Goal: Task Accomplishment & Management: Manage account settings

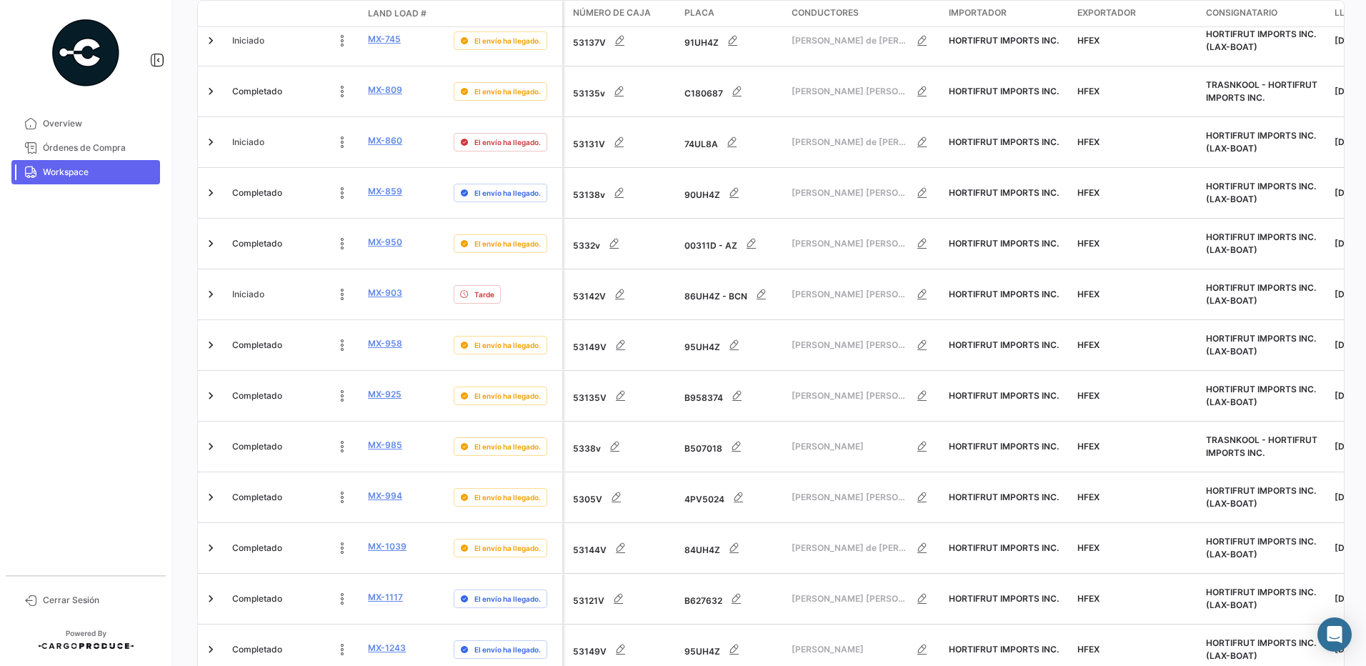
scroll to position [561, 0]
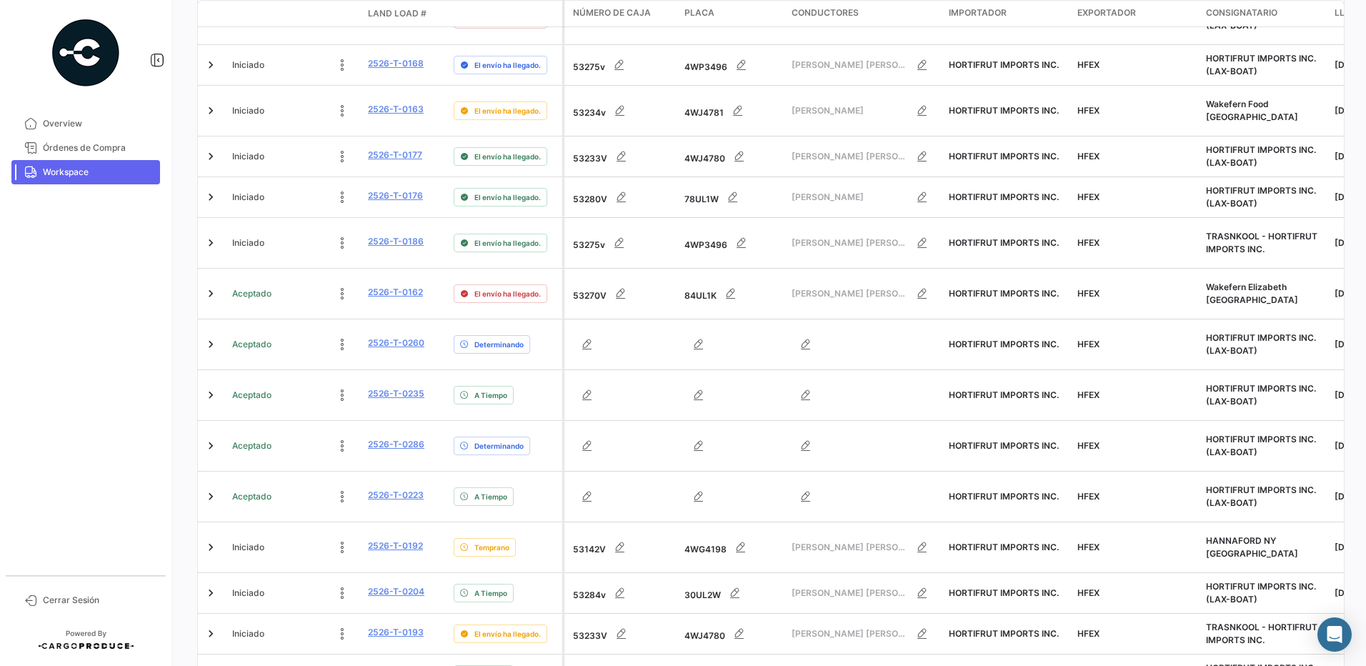
scroll to position [455, 0]
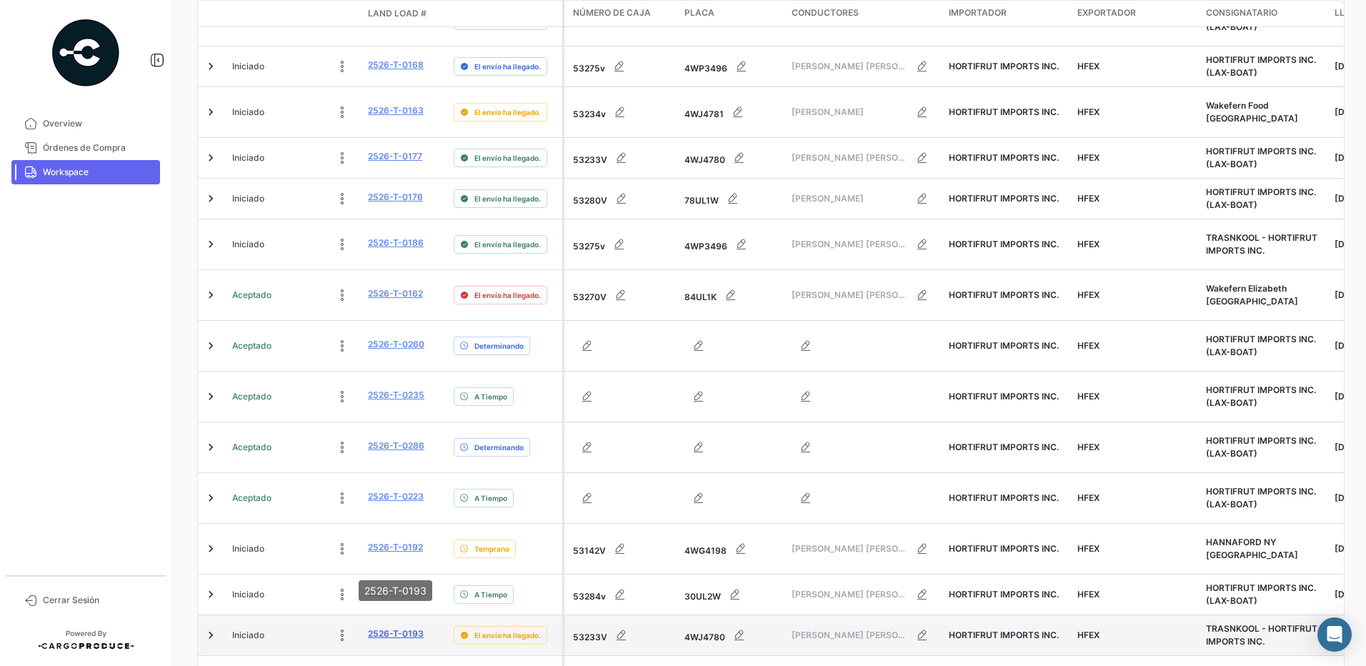
click at [379, 627] on link "2526-T-0193" at bounding box center [396, 633] width 56 height 13
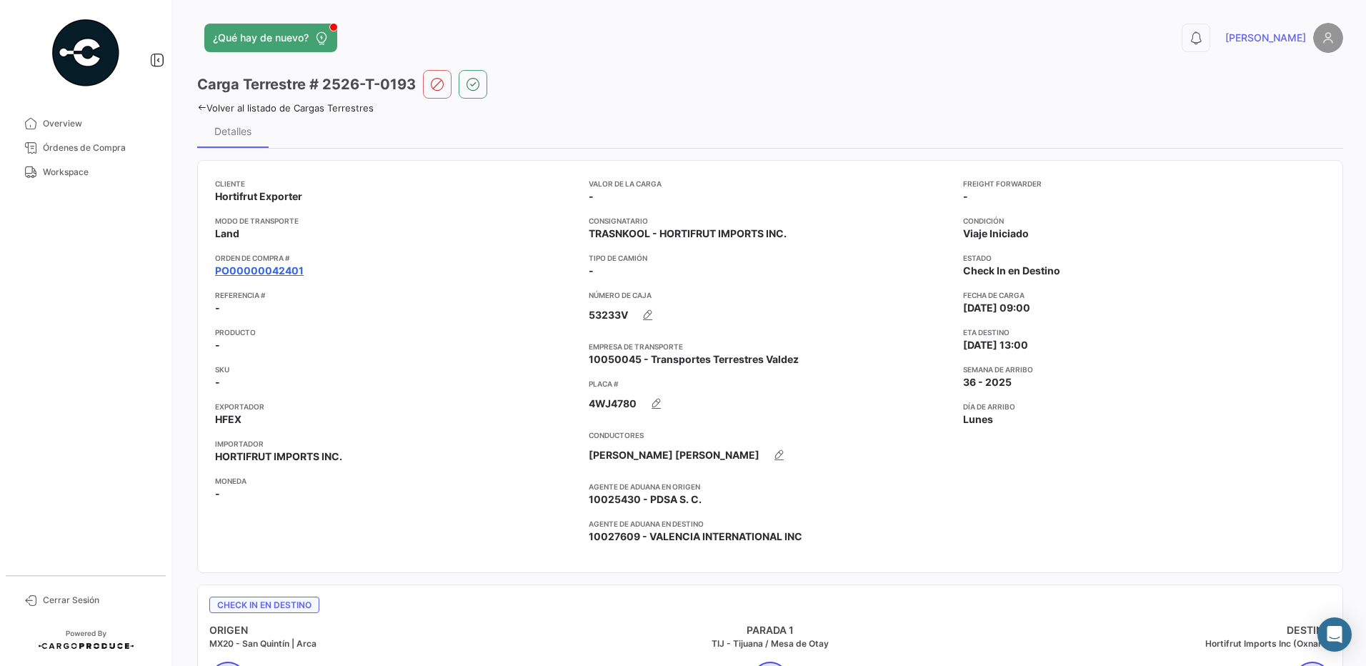
click at [274, 272] on link "PO00000042401" at bounding box center [259, 271] width 89 height 14
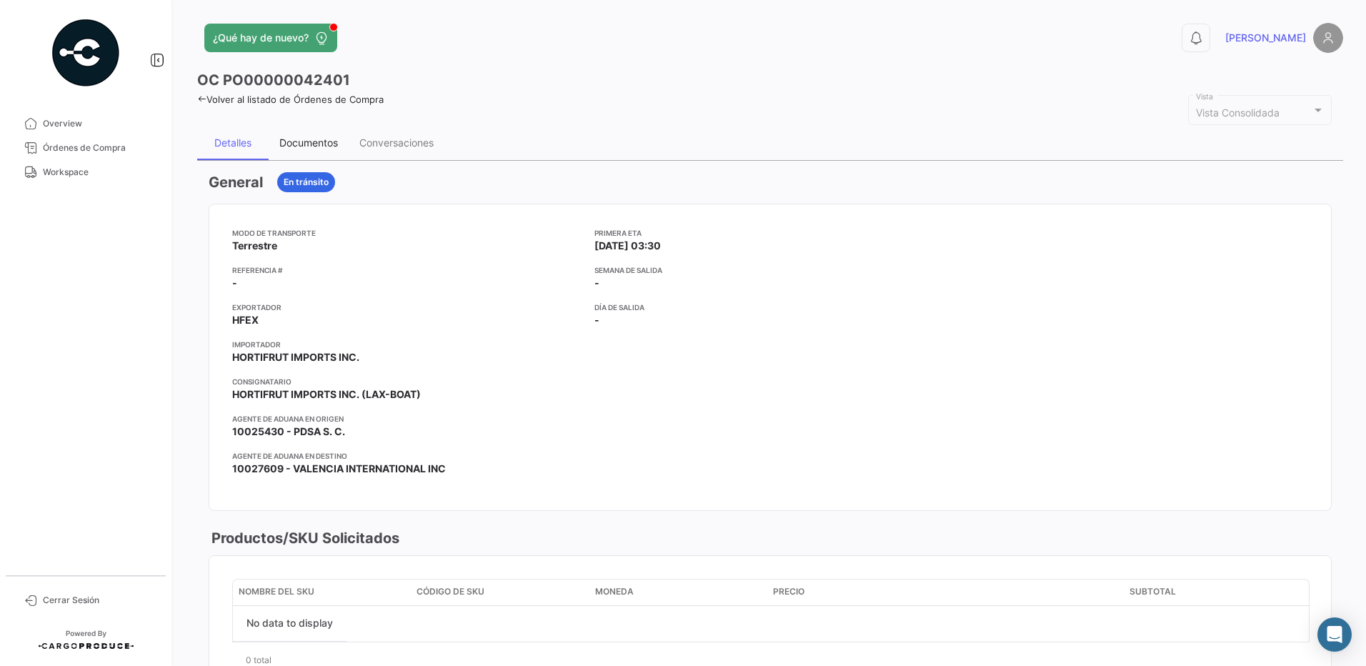
click at [318, 145] on div "Documentos" at bounding box center [308, 142] width 59 height 12
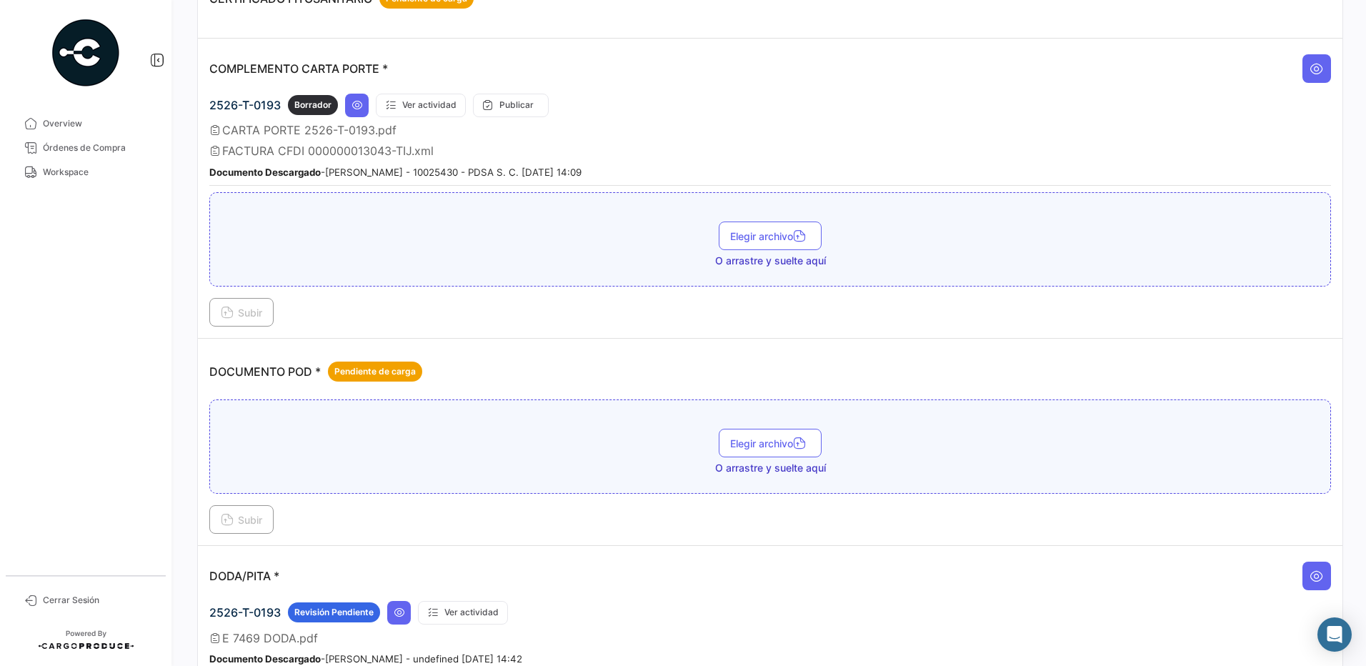
scroll to position [417, 0]
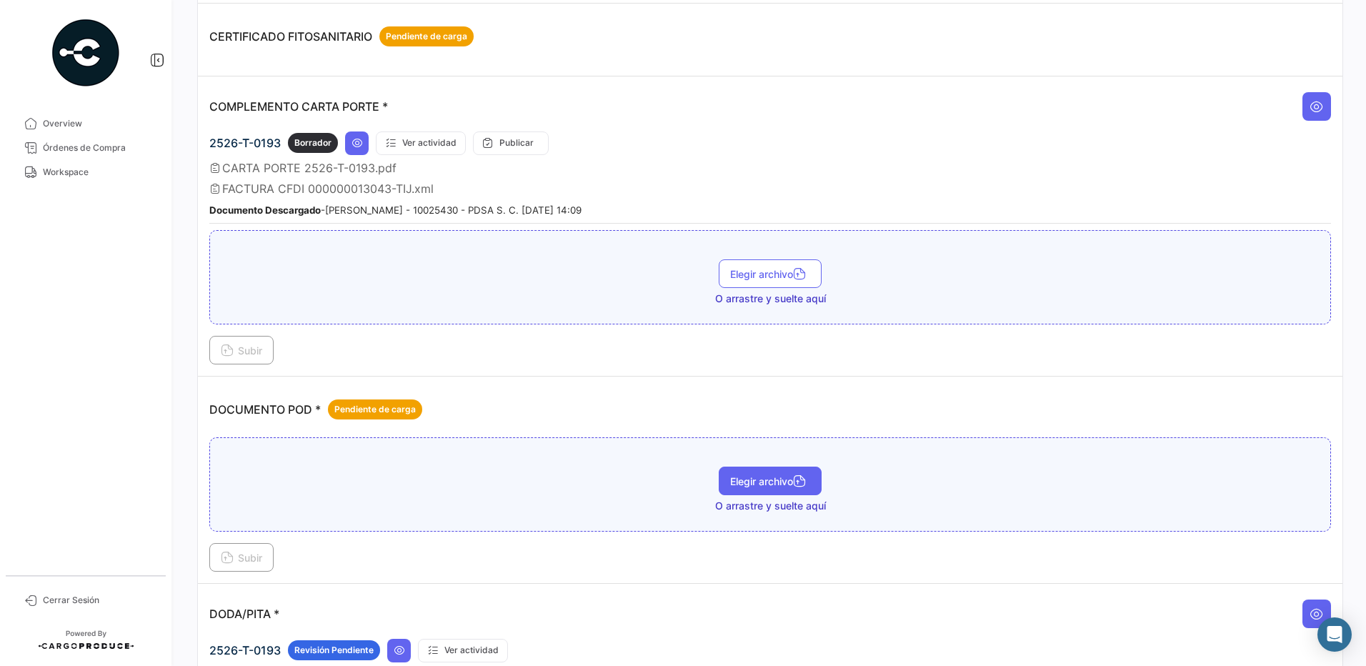
click at [772, 481] on span "Elegir archivo" at bounding box center [770, 481] width 80 height 12
click at [246, 563] on span "Subir" at bounding box center [241, 558] width 41 height 12
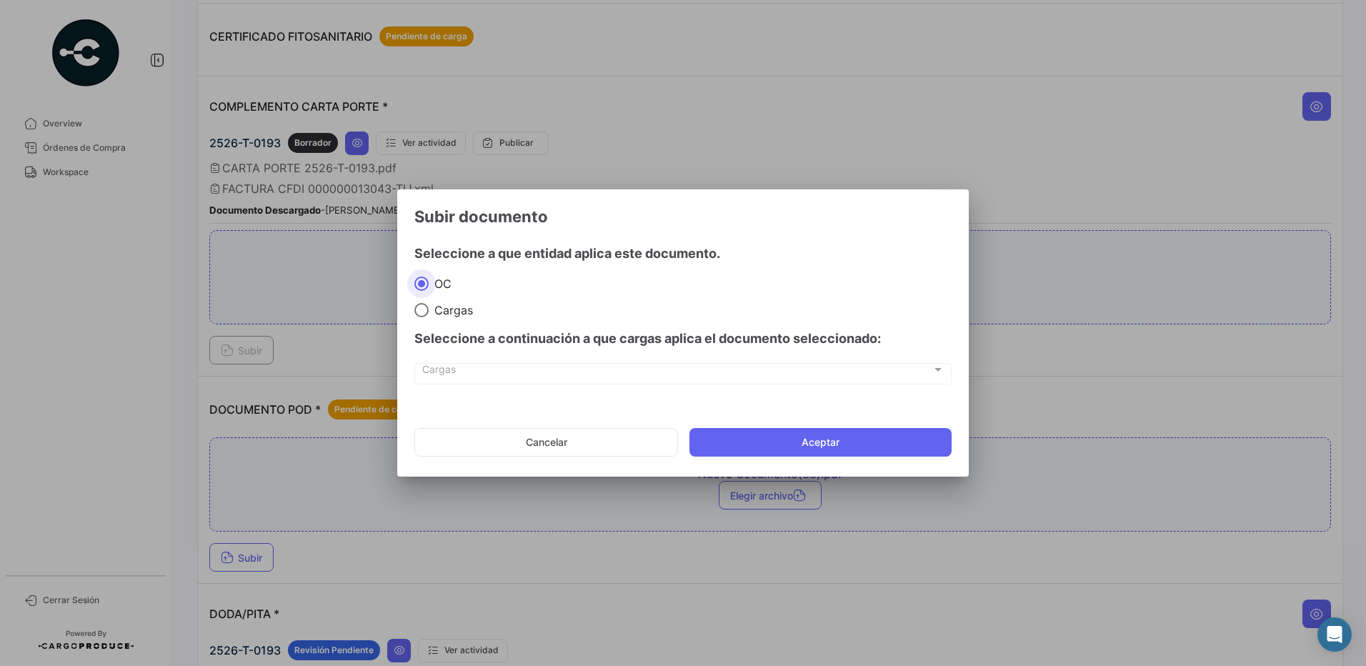
click at [444, 314] on span "Cargas" at bounding box center [451, 310] width 44 height 14
click at [429, 314] on input "Cargas" at bounding box center [421, 310] width 14 height 14
radio input "true"
click at [530, 313] on label "Cargas" at bounding box center [682, 310] width 537 height 14
click at [429, 313] on input "Cargas" at bounding box center [421, 310] width 14 height 14
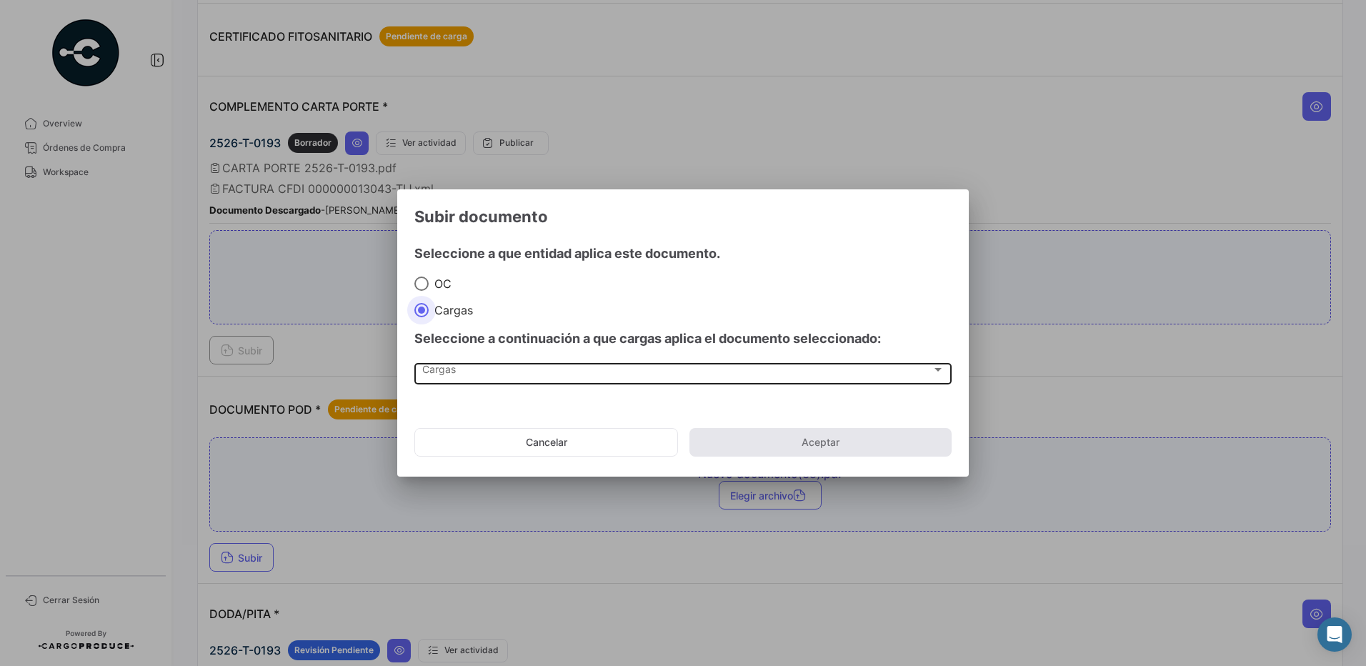
click at [487, 369] on div "Cargas" at bounding box center [677, 373] width 510 height 12
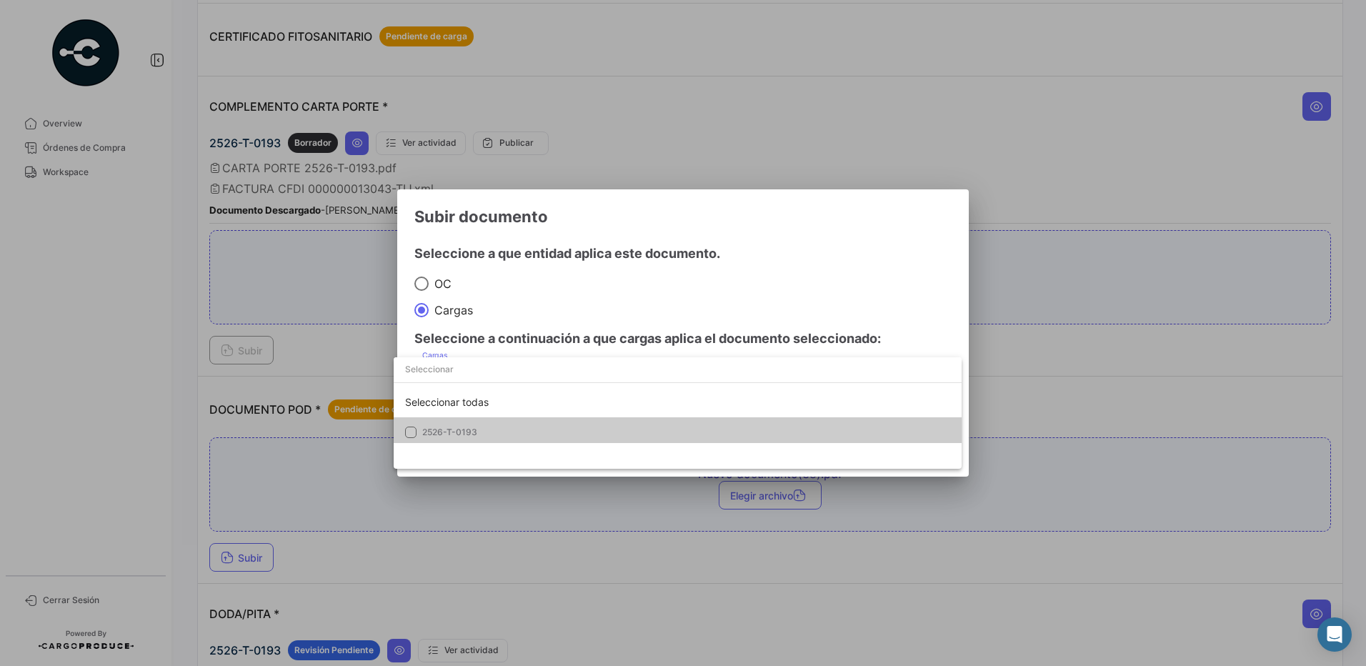
click at [451, 434] on span "2526-T-0193" at bounding box center [449, 432] width 55 height 11
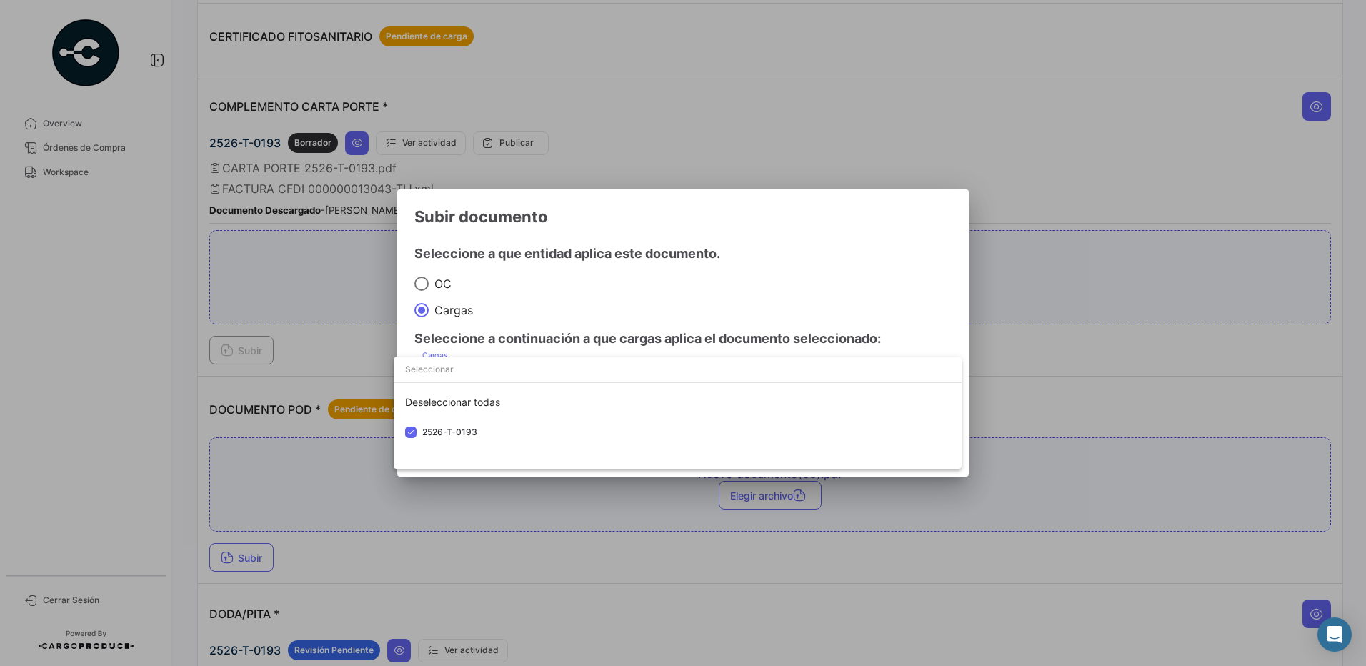
click at [539, 303] on div at bounding box center [683, 333] width 1366 height 666
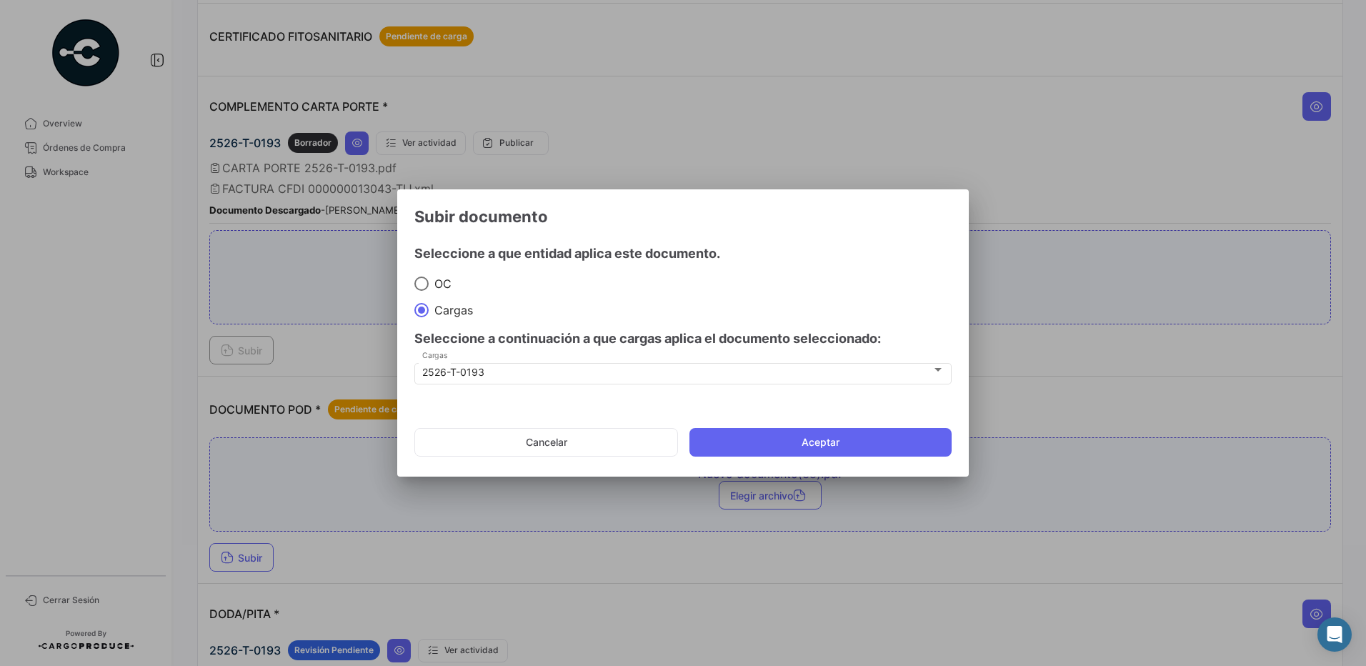
drag, startPoint x: 781, startPoint y: 433, endPoint x: 770, endPoint y: 422, distance: 16.2
click at [781, 434] on button "Aceptar" at bounding box center [821, 442] width 262 height 29
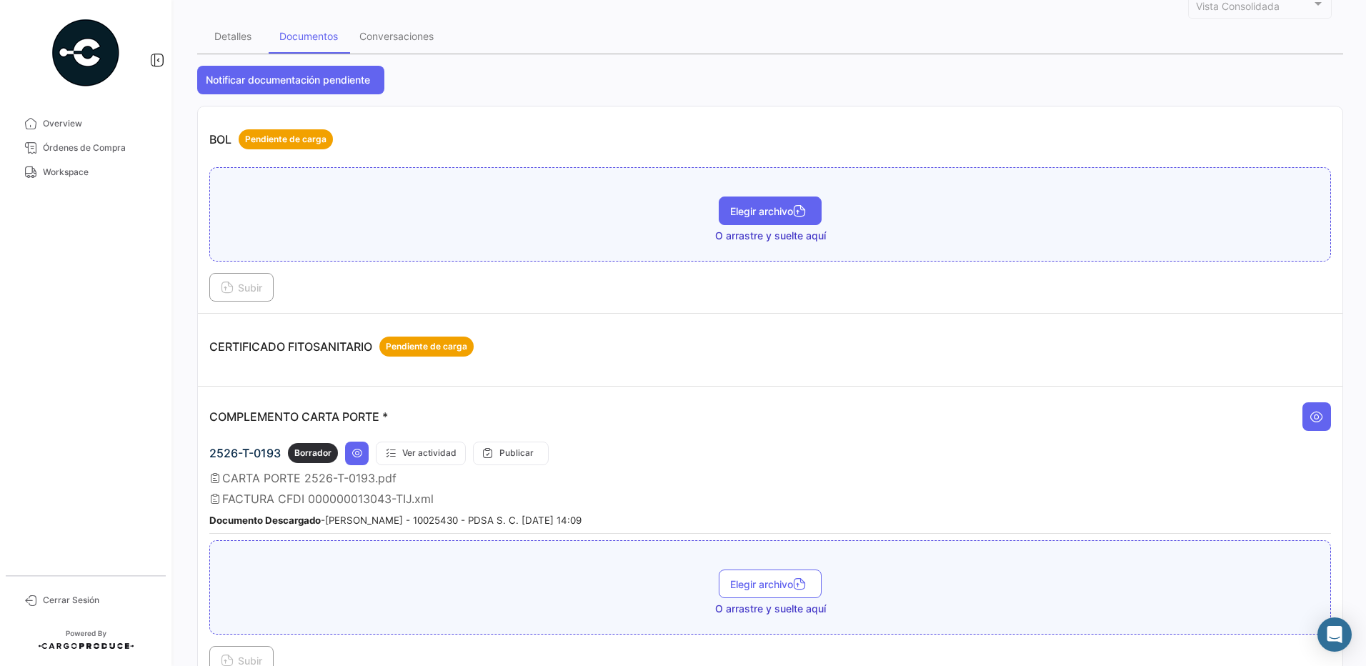
scroll to position [94, 0]
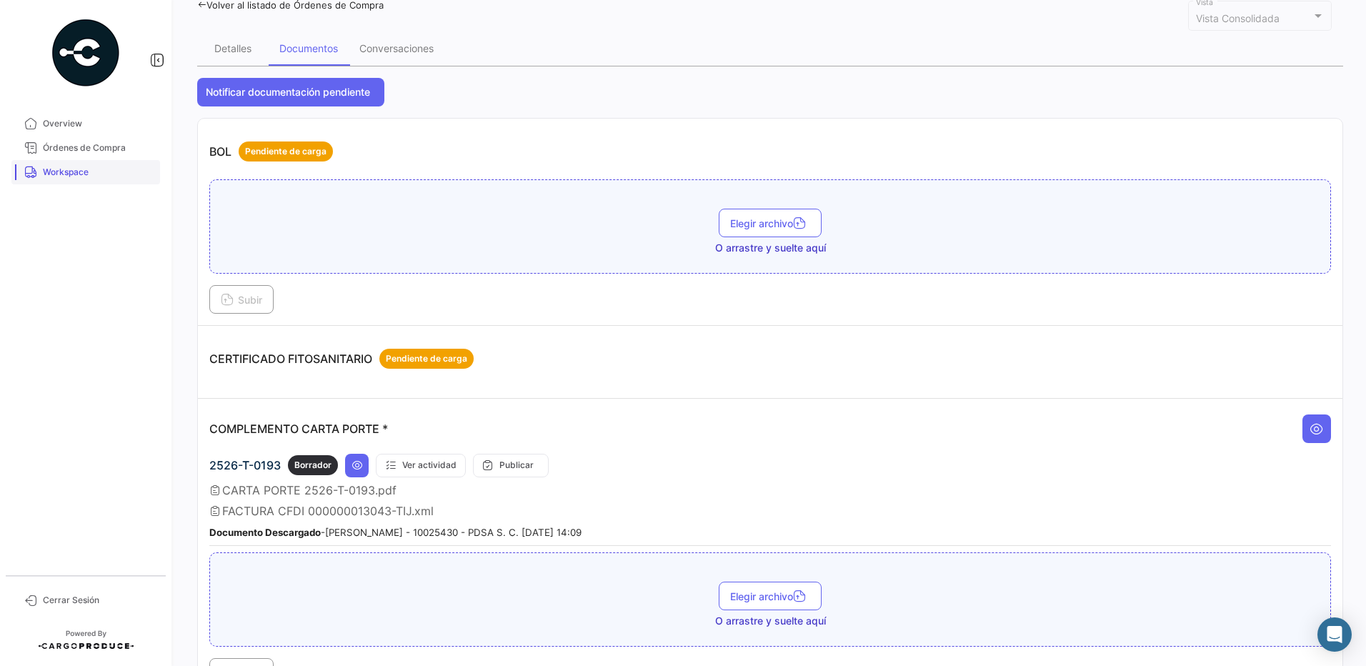
click at [95, 170] on span "Workspace" at bounding box center [98, 172] width 111 height 13
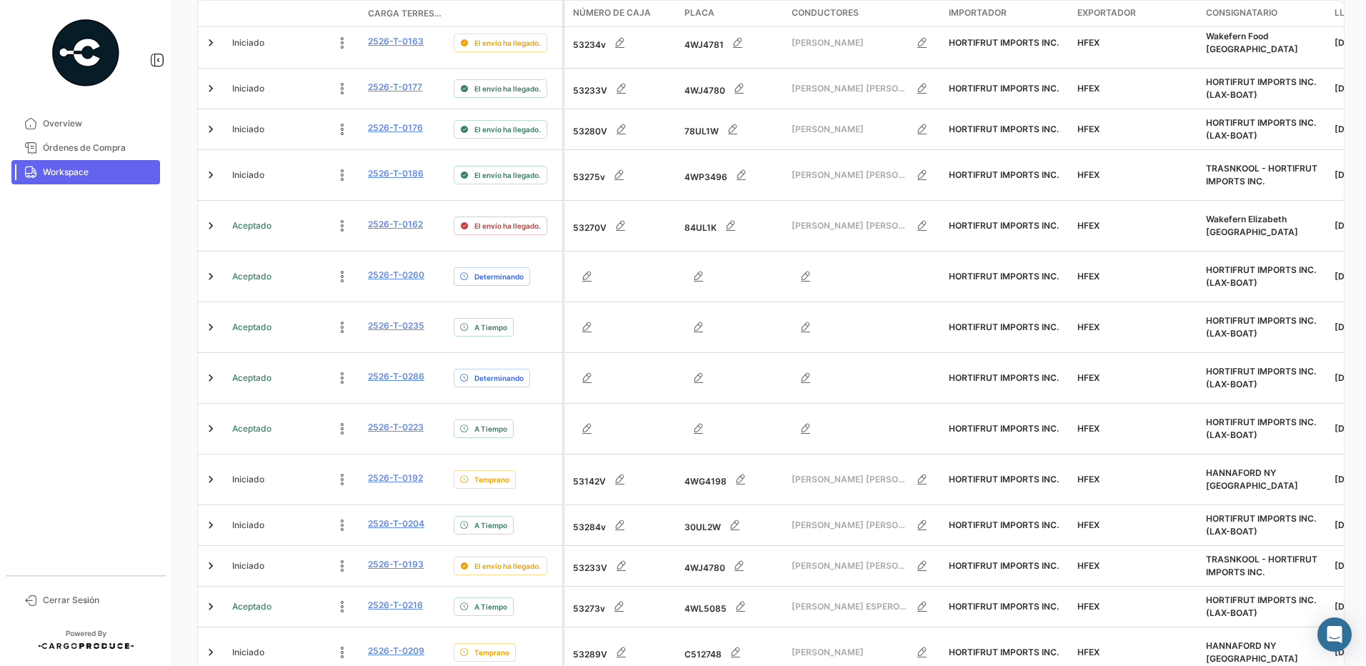
scroll to position [530, 0]
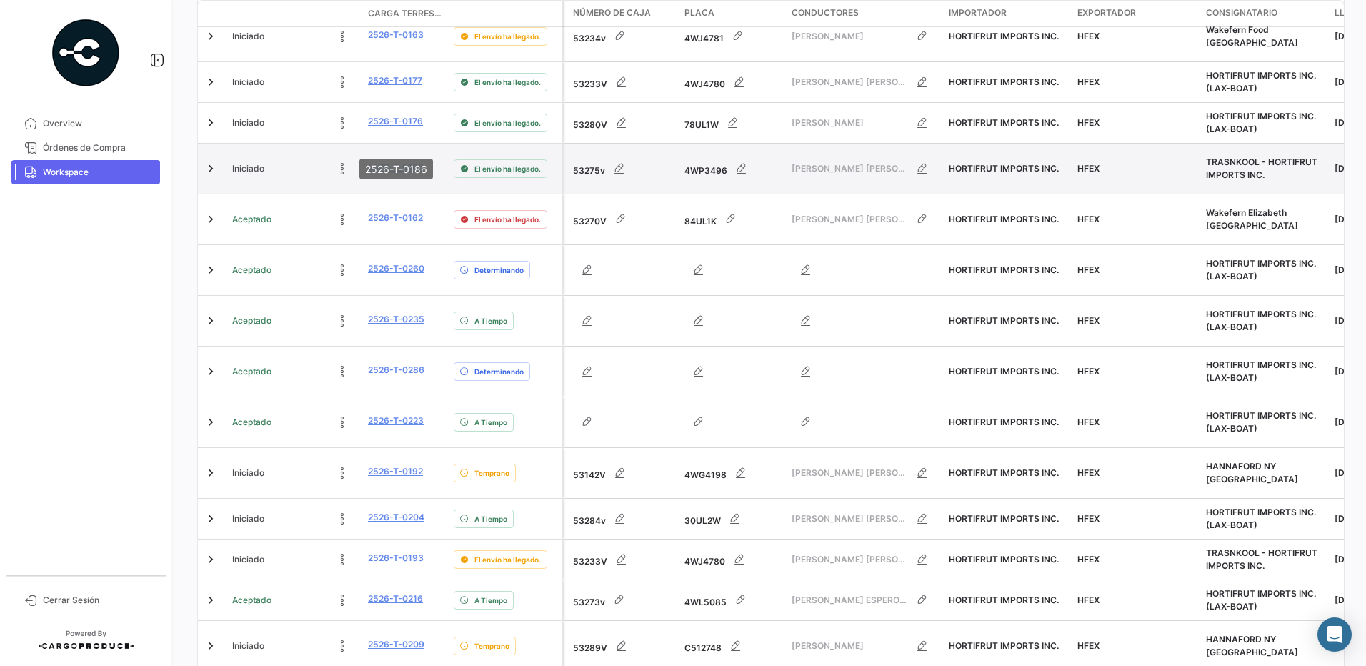
click at [410, 161] on link "2526-T-0186" at bounding box center [396, 167] width 56 height 13
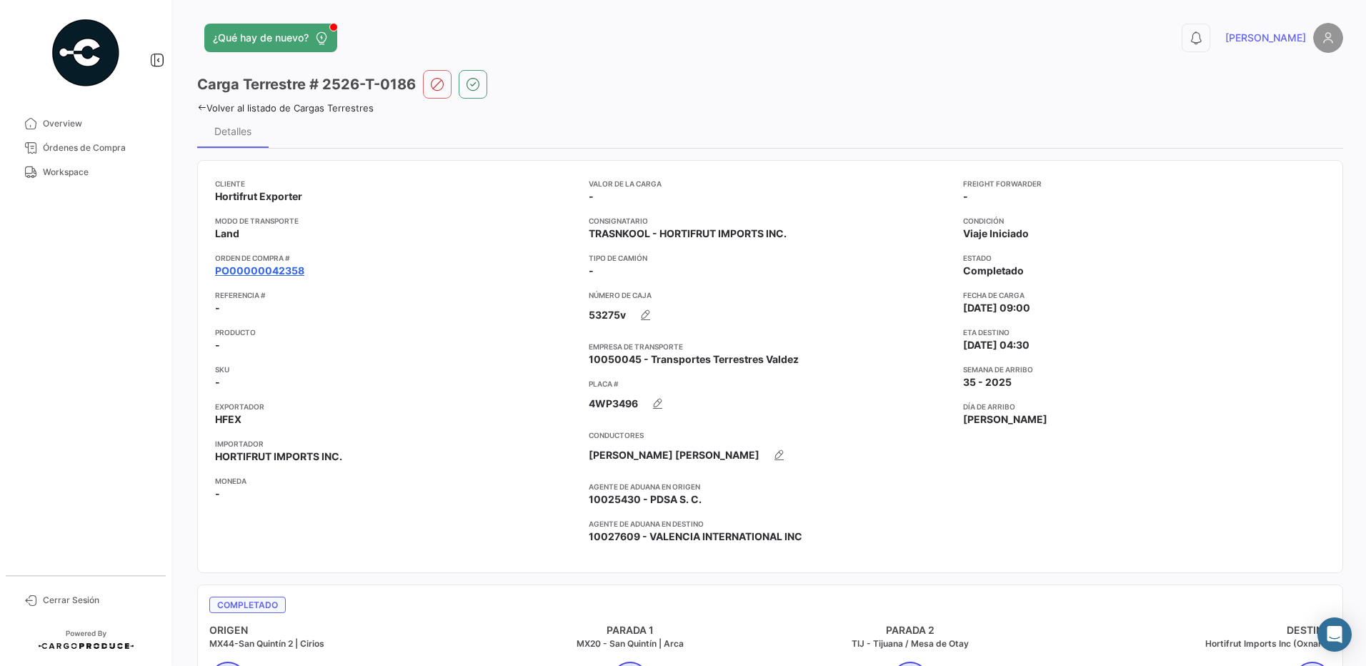
click at [280, 274] on link "PO00000042358" at bounding box center [259, 271] width 89 height 14
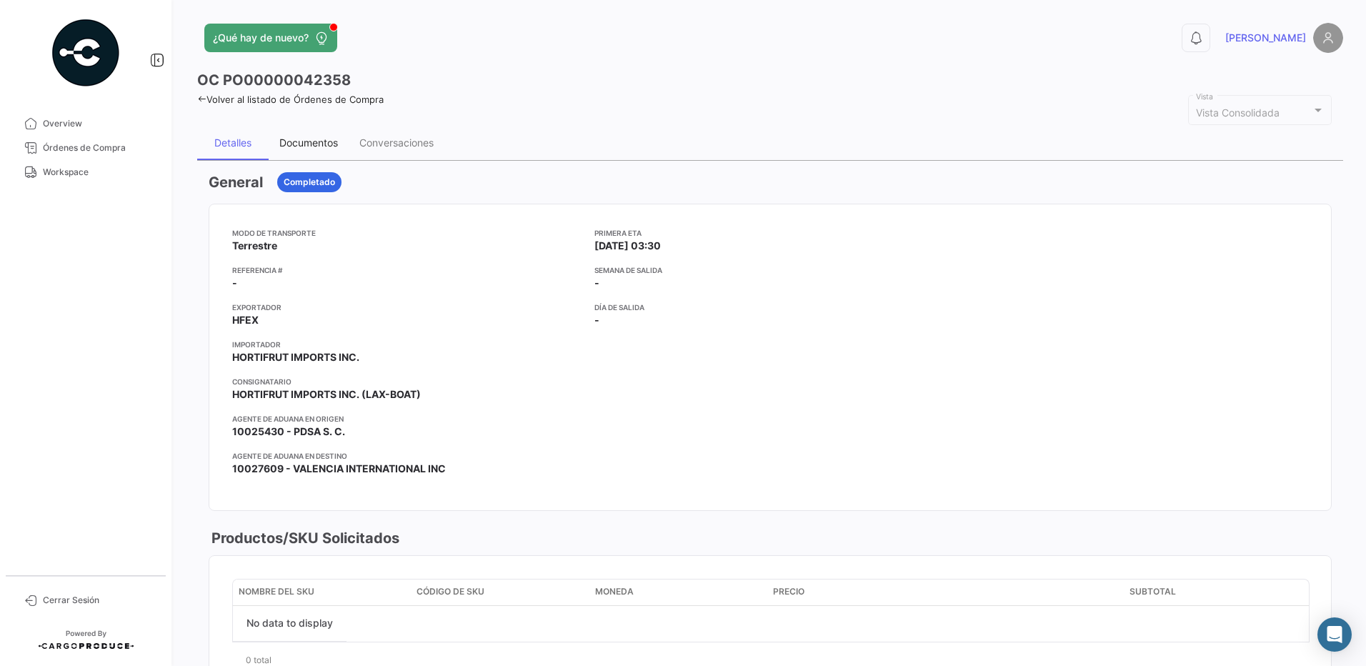
click at [304, 139] on div "Documentos" at bounding box center [308, 142] width 59 height 12
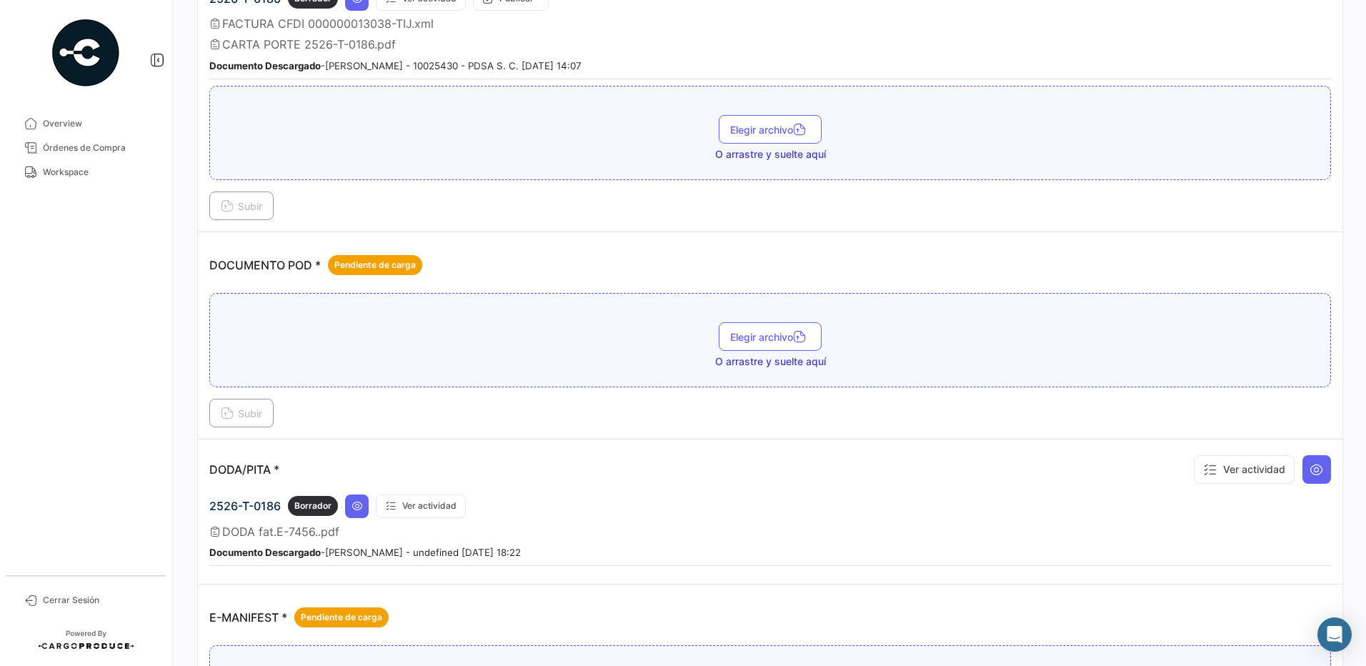
scroll to position [528, 0]
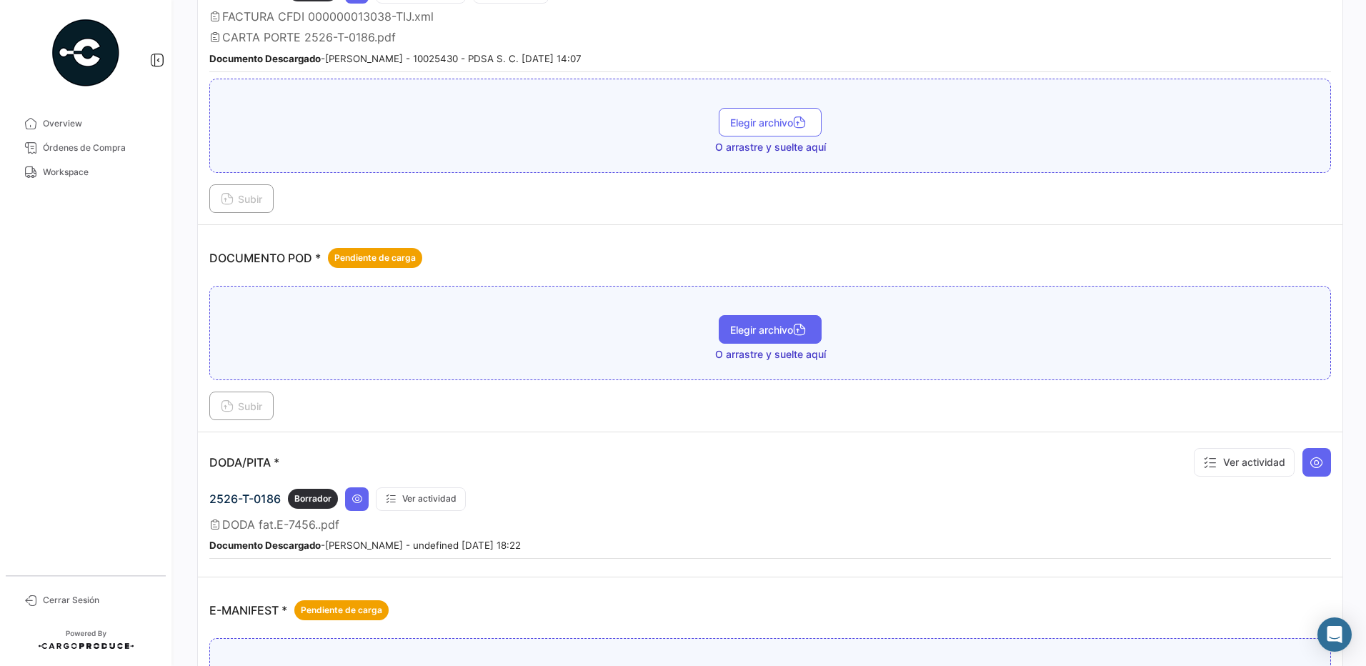
click at [778, 329] on span "Elegir archivo" at bounding box center [770, 330] width 80 height 12
click at [244, 408] on span "Subir" at bounding box center [241, 406] width 41 height 12
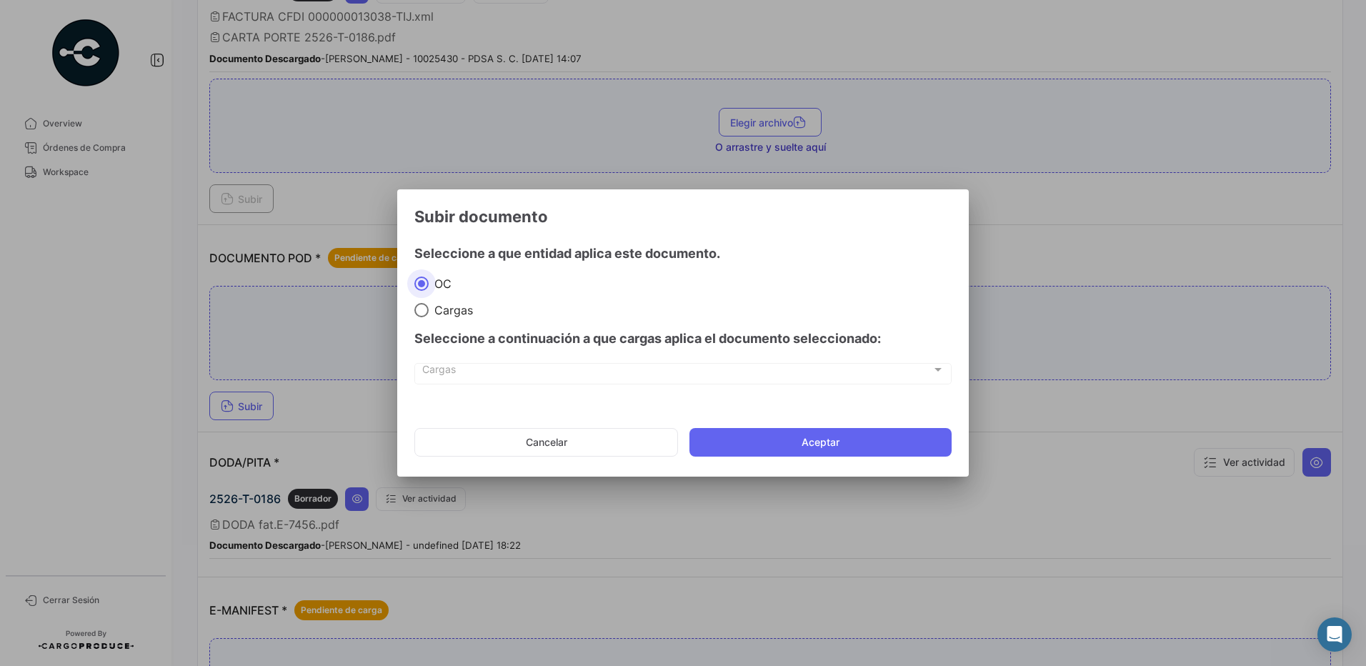
click at [446, 310] on span "Cargas" at bounding box center [451, 310] width 44 height 14
click at [429, 310] on input "Cargas" at bounding box center [421, 310] width 14 height 14
radio input "true"
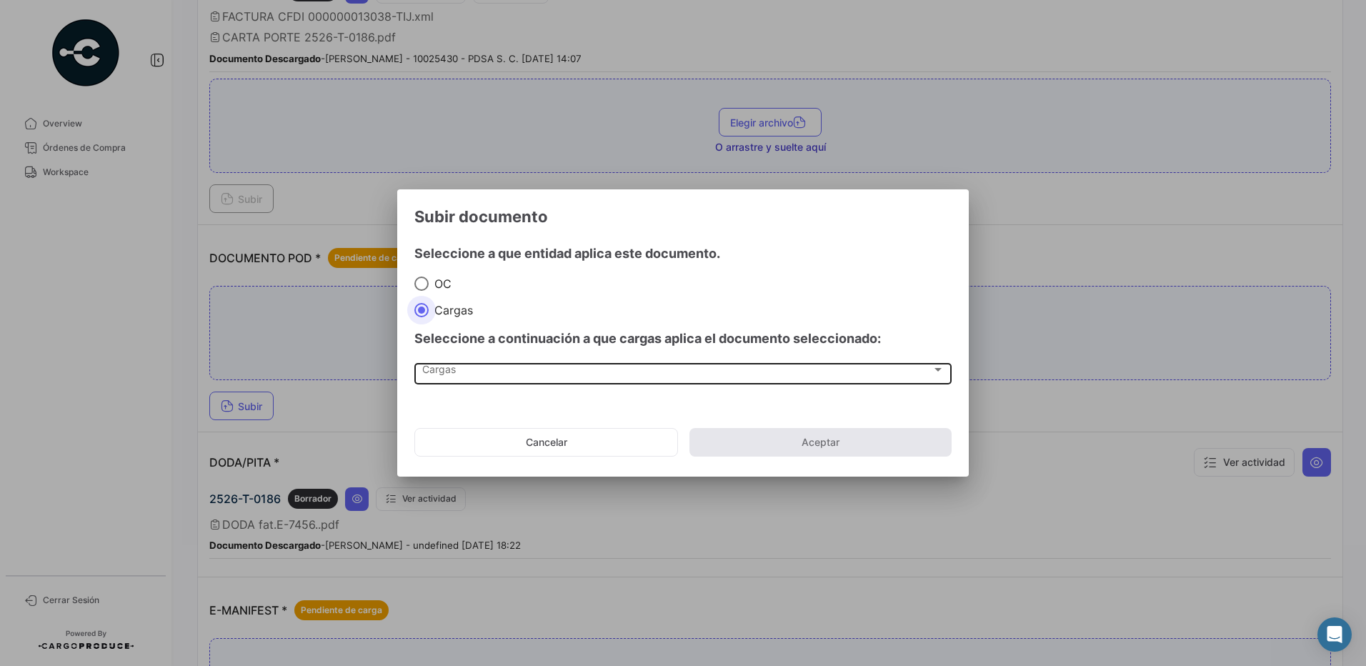
click at [468, 383] on div "Cargas Cargas" at bounding box center [683, 372] width 522 height 24
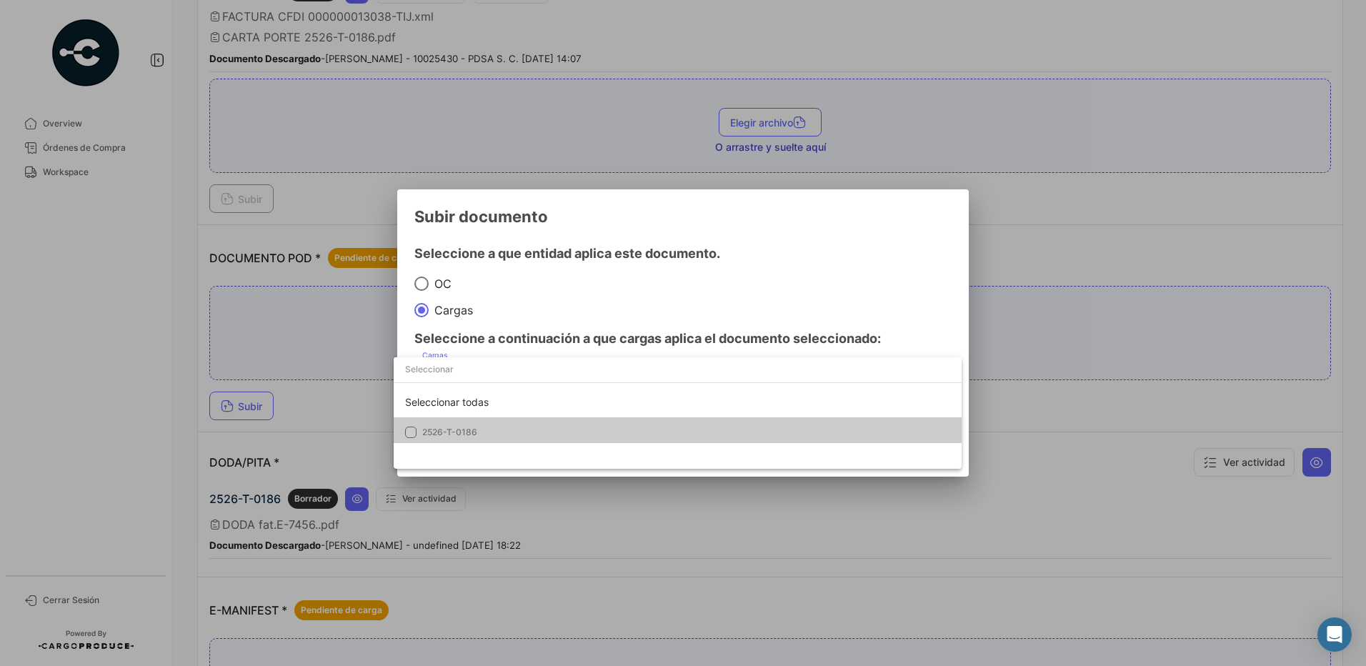
click at [470, 426] on span "2526-T-0186" at bounding box center [522, 432] width 200 height 13
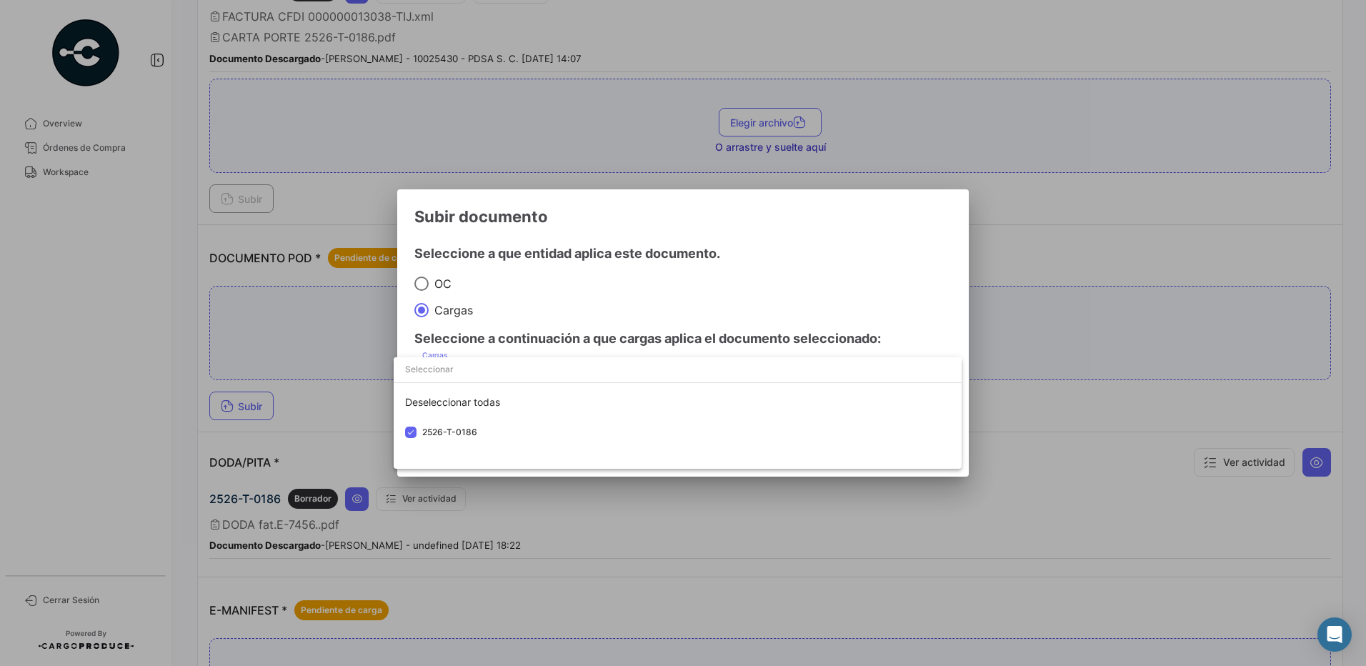
click at [582, 284] on div at bounding box center [683, 333] width 1366 height 666
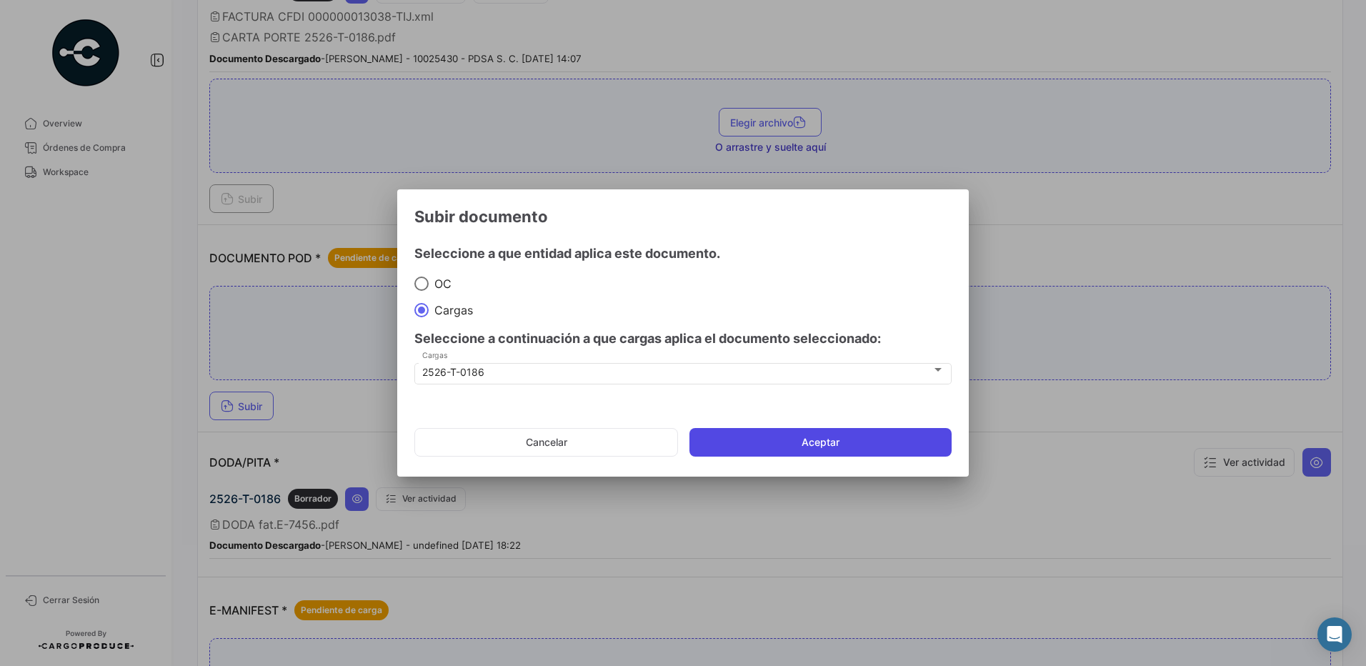
click at [792, 441] on button "Aceptar" at bounding box center [821, 442] width 262 height 29
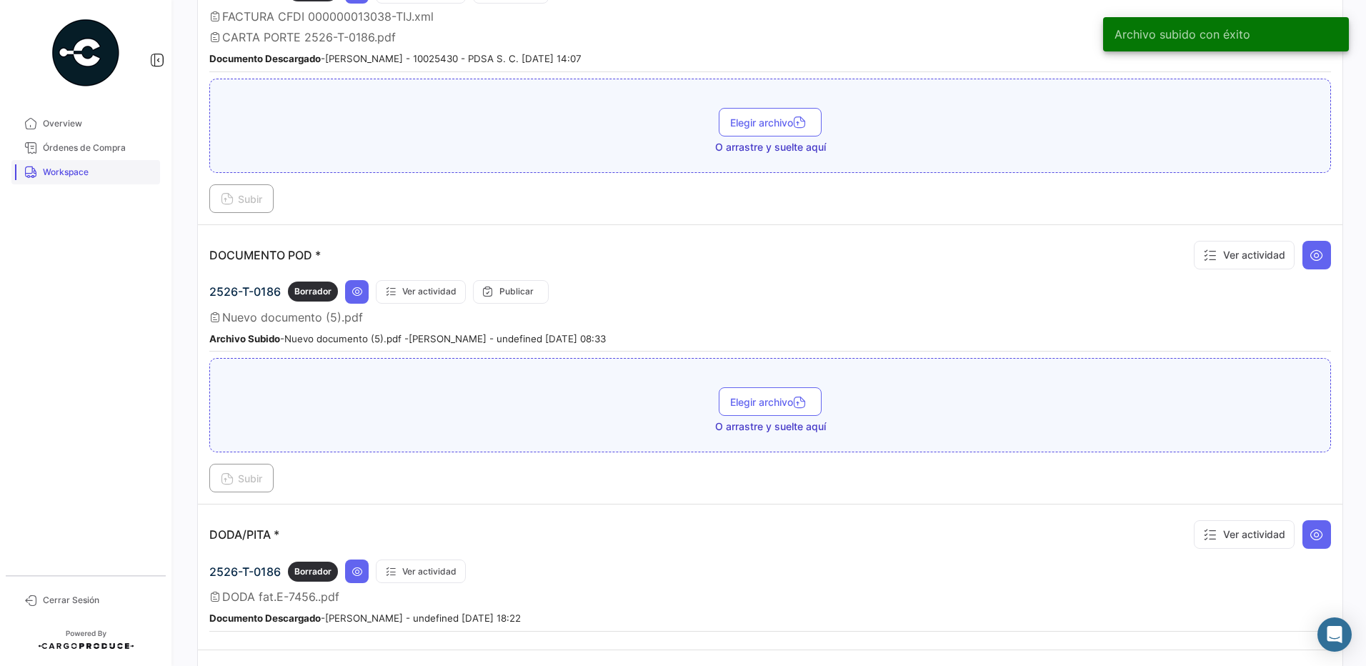
click at [109, 167] on span "Workspace" at bounding box center [98, 172] width 111 height 13
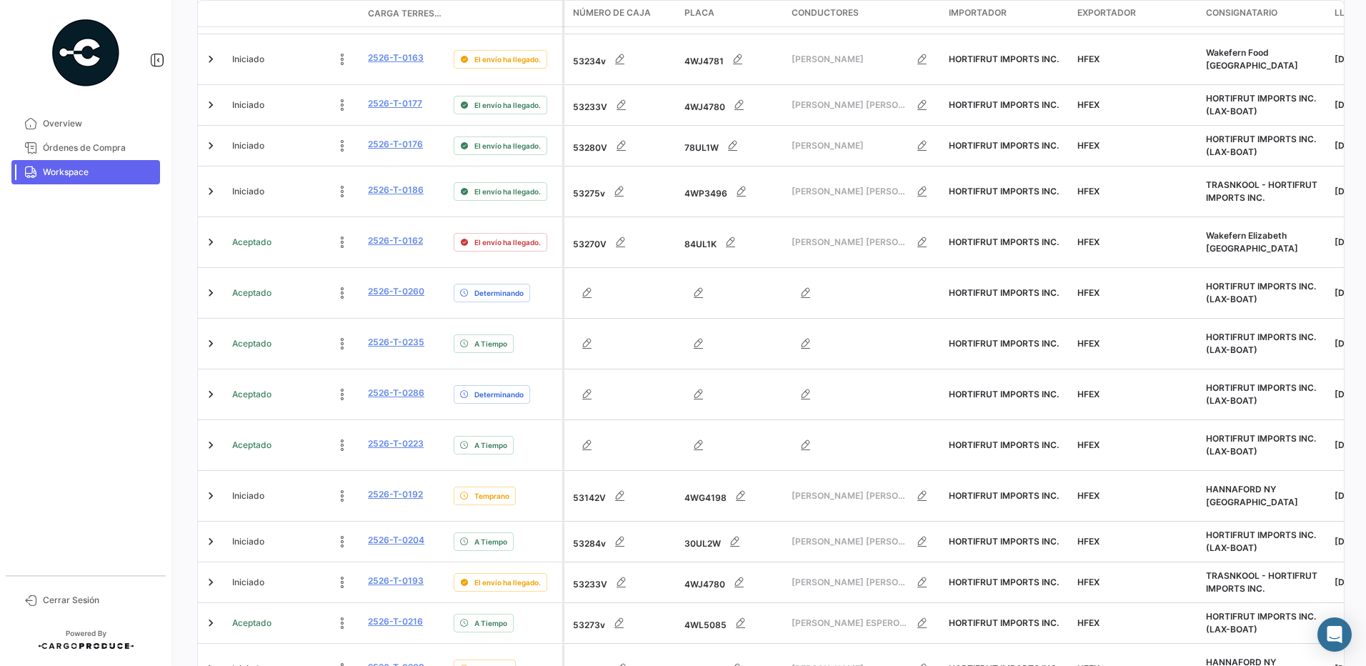
scroll to position [522, 0]
